Goal: Transaction & Acquisition: Purchase product/service

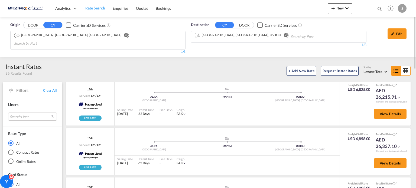
scroll to position [81, 0]
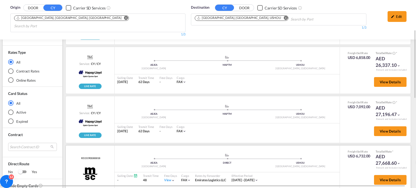
click at [365, 173] on div "View Details" at bounding box center [375, 180] width 71 height 15
click at [379, 178] on span "View Details" at bounding box center [389, 180] width 21 height 4
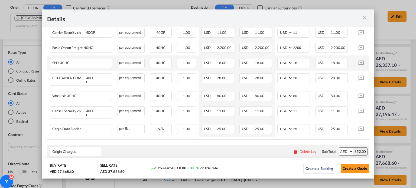
scroll to position [271, 0]
click at [363, 18] on md-icon "icon-close m-3 fg-AAA8AD cursor" at bounding box center [364, 17] width 6 height 6
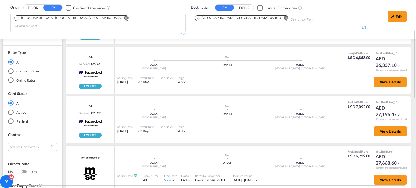
click at [283, 18] on md-icon "Remove" at bounding box center [285, 18] width 4 height 4
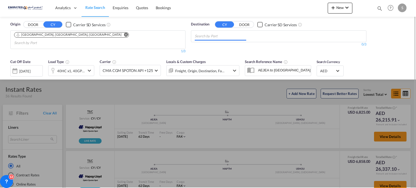
scroll to position [0, 0]
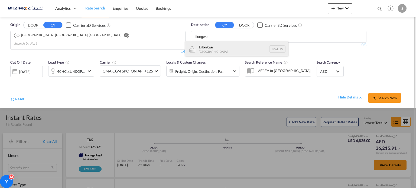
type input "lilongwe"
click at [206, 51] on div "Lilongwe [GEOGRAPHIC_DATA] [GEOGRAPHIC_DATA]" at bounding box center [236, 49] width 103 height 16
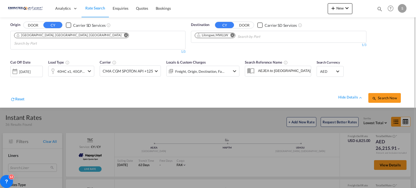
click at [381, 96] on span "Search Now" at bounding box center [384, 98] width 25 height 4
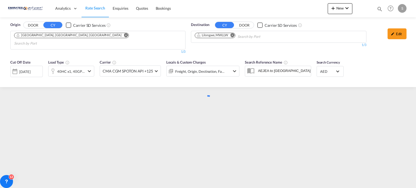
click at [381, 93] on div "Origin DOOR CY Carrier SD Services [GEOGRAPHIC_DATA], [GEOGRAPHIC_DATA], [GEOGR…" at bounding box center [208, 62] width 416 height 91
